Goal: Find specific page/section: Find specific page/section

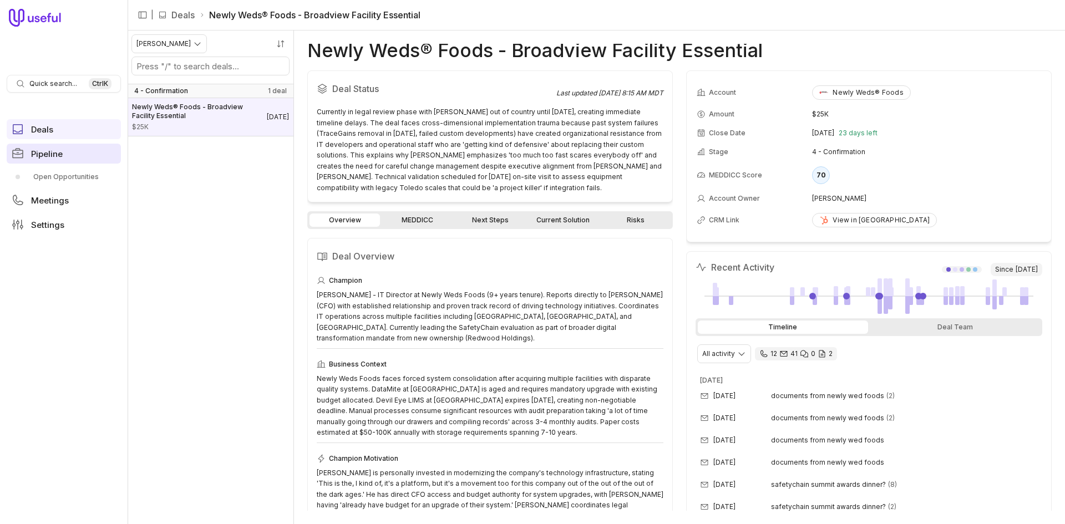
click at [39, 145] on link "Pipeline" at bounding box center [64, 154] width 114 height 20
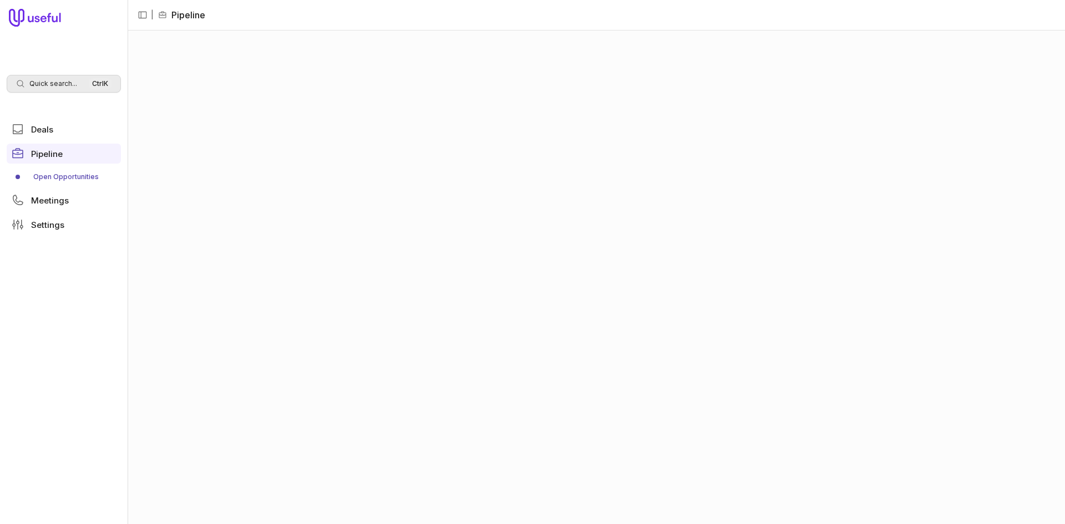
click at [63, 84] on span "Quick search..." at bounding box center [53, 83] width 48 height 9
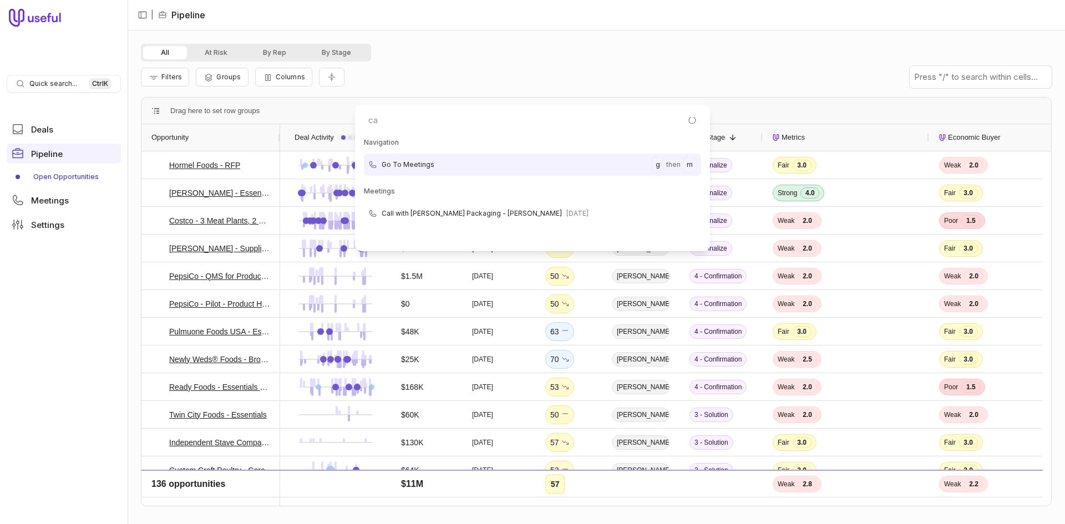
type input "c"
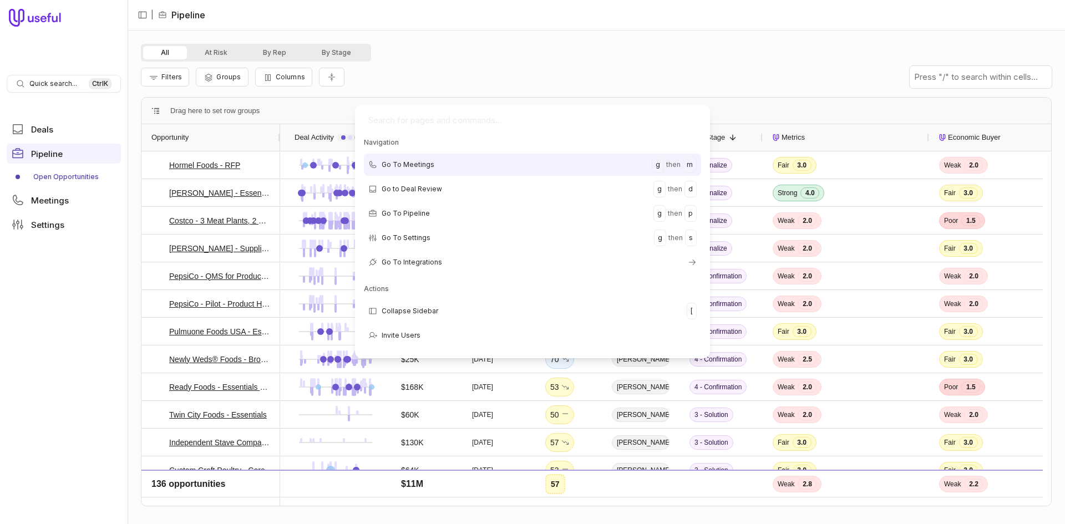
click at [60, 74] on html "Quick search... Ctrl K Deals Pipeline Open Opportunities Meetings Settings | Pi…" at bounding box center [532, 262] width 1065 height 524
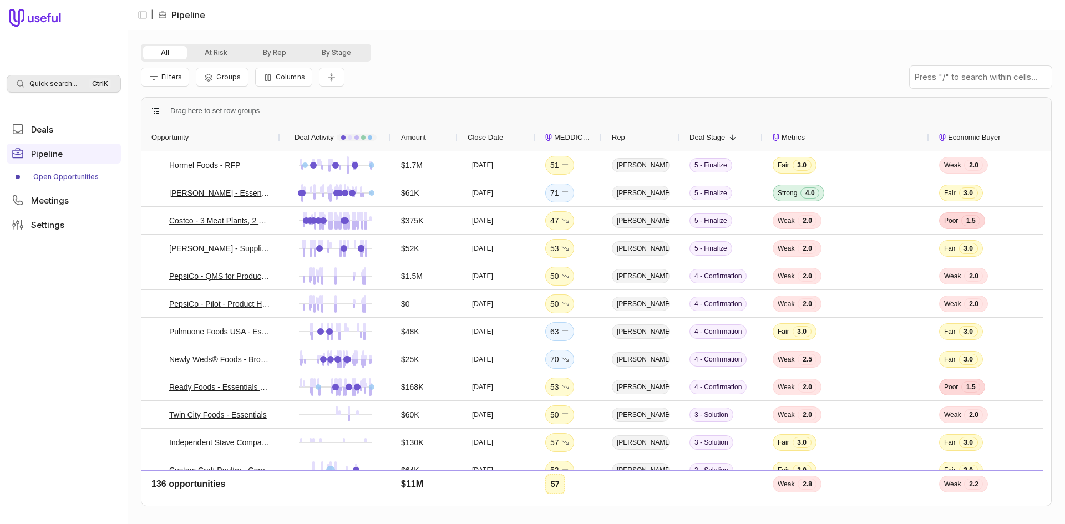
click at [64, 86] on span "Quick search..." at bounding box center [53, 83] width 48 height 9
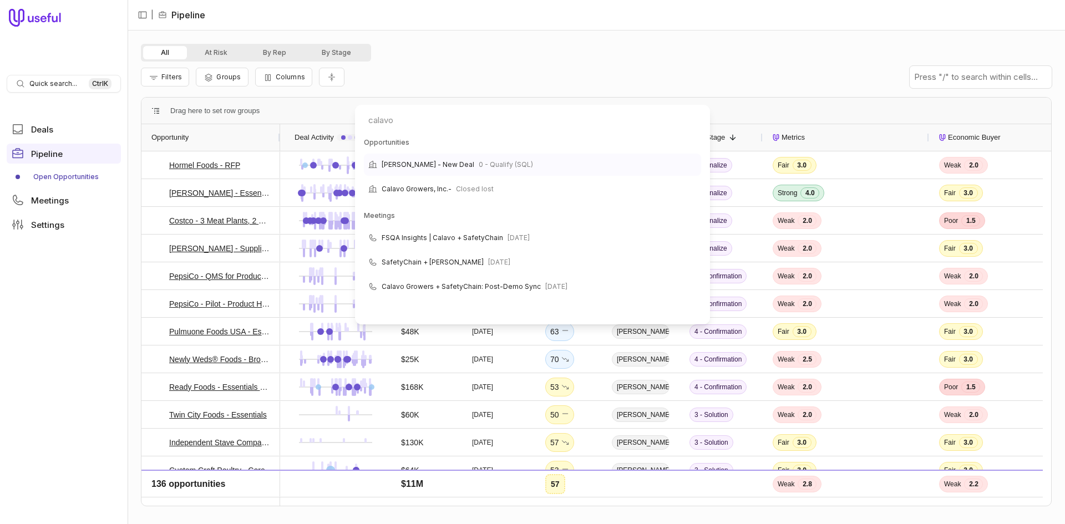
type input "calavo"
click at [515, 164] on span "0 - Qualify (SQL)" at bounding box center [506, 164] width 54 height 13
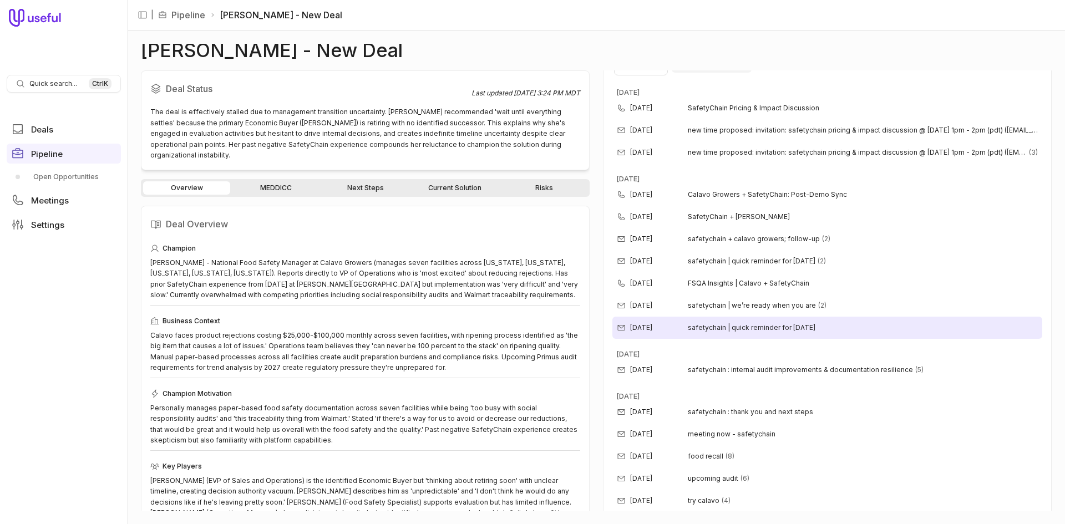
scroll to position [298, 0]
